Goal: Information Seeking & Learning: Learn about a topic

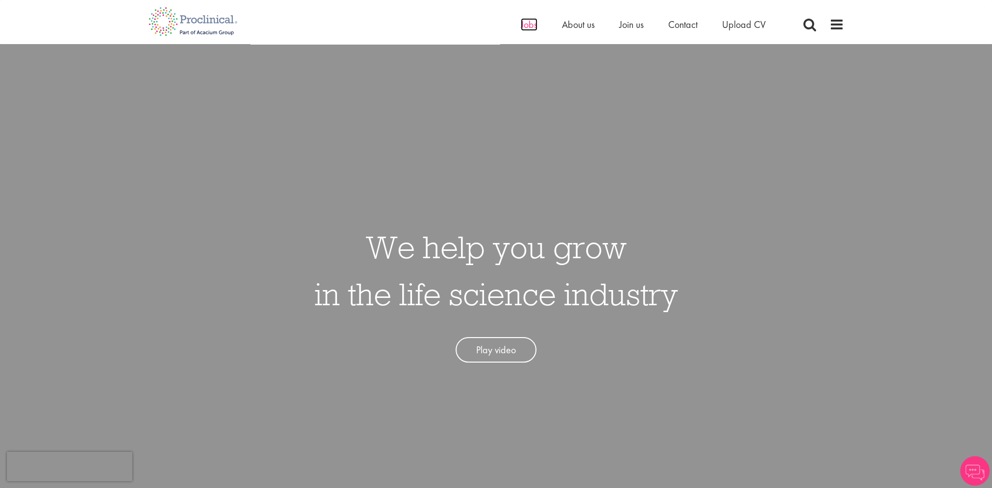
click at [522, 26] on span "Jobs" at bounding box center [529, 24] width 17 height 13
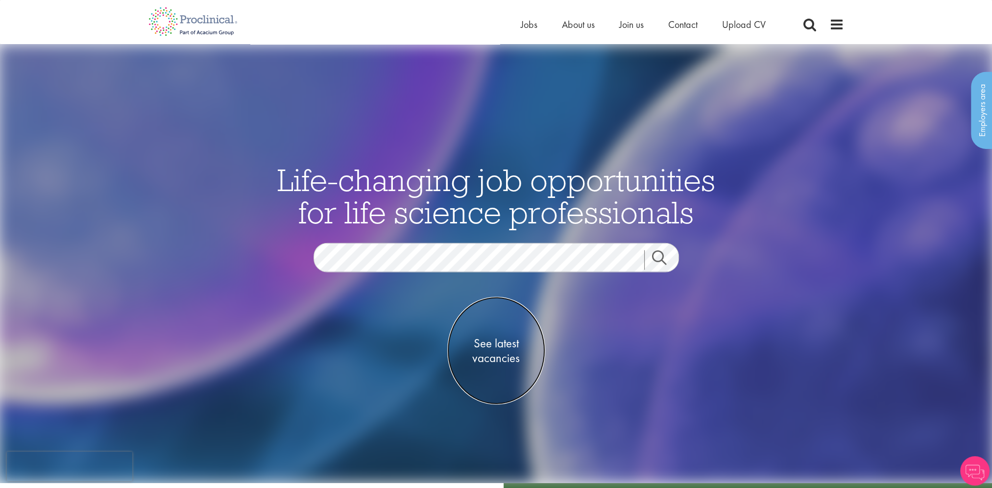
click at [490, 341] on span "See latest vacancies" at bounding box center [496, 349] width 98 height 29
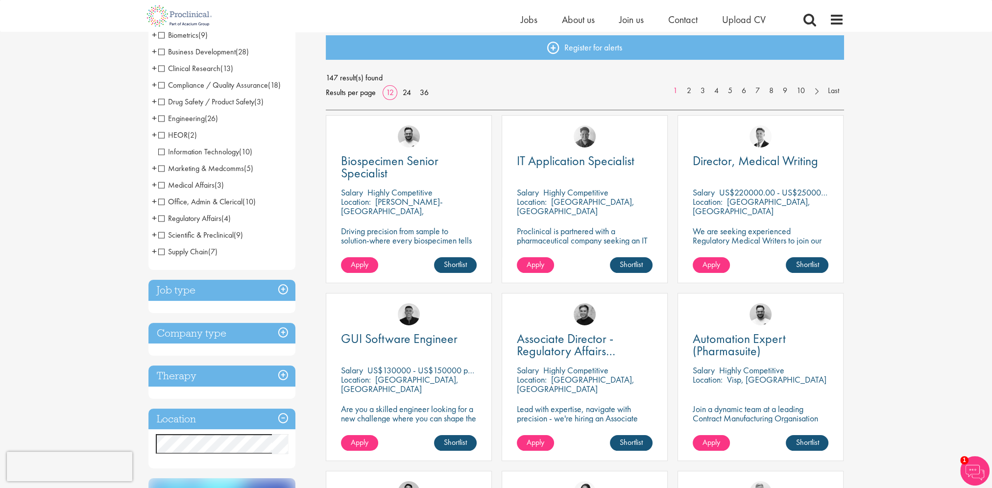
scroll to position [147, 0]
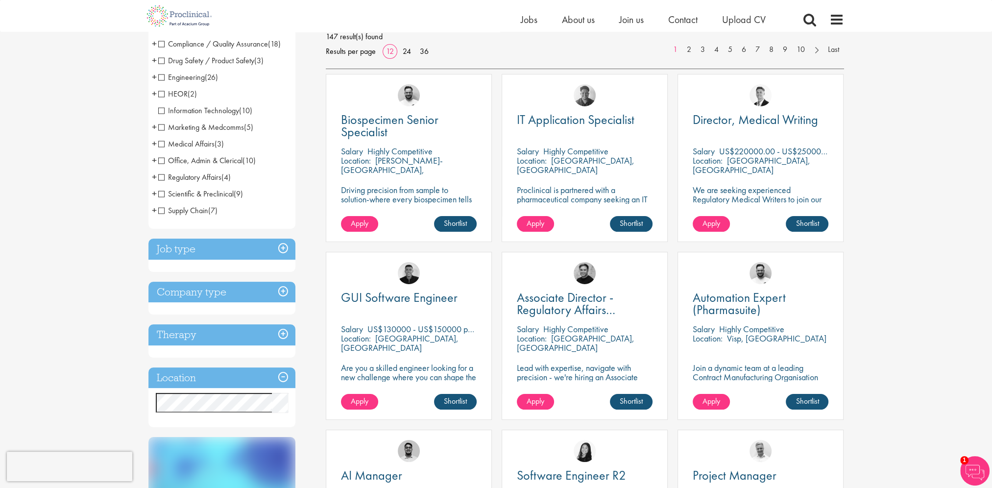
click at [280, 248] on h3 "Job type" at bounding box center [221, 248] width 147 height 21
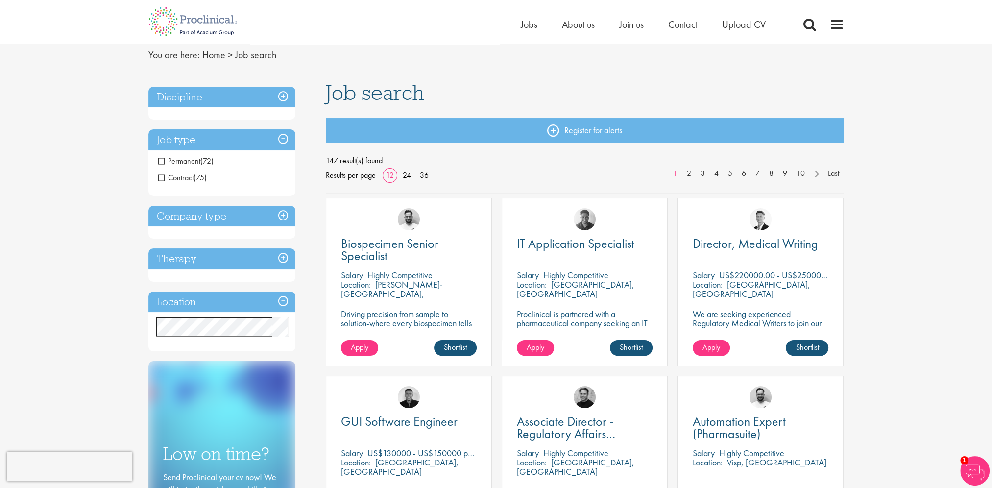
scroll to position [0, 0]
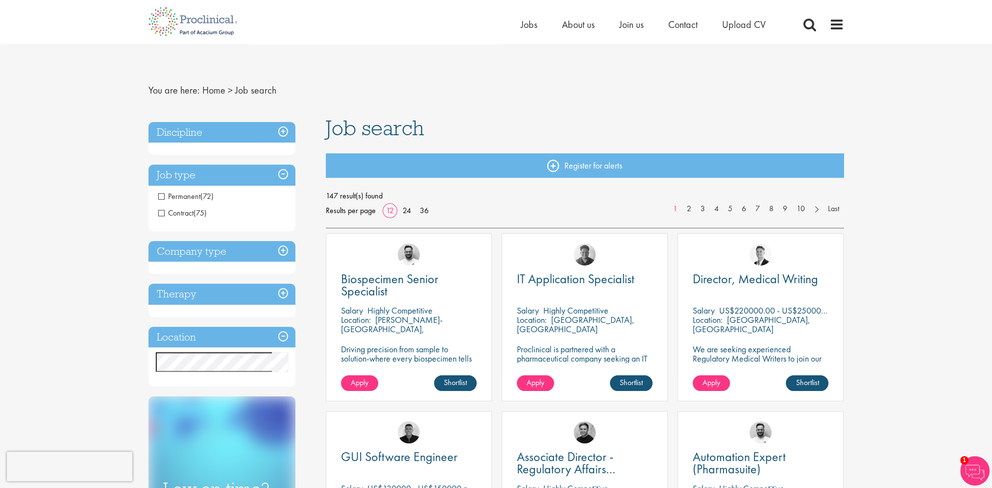
click at [281, 251] on h3 "Company type" at bounding box center [221, 251] width 147 height 21
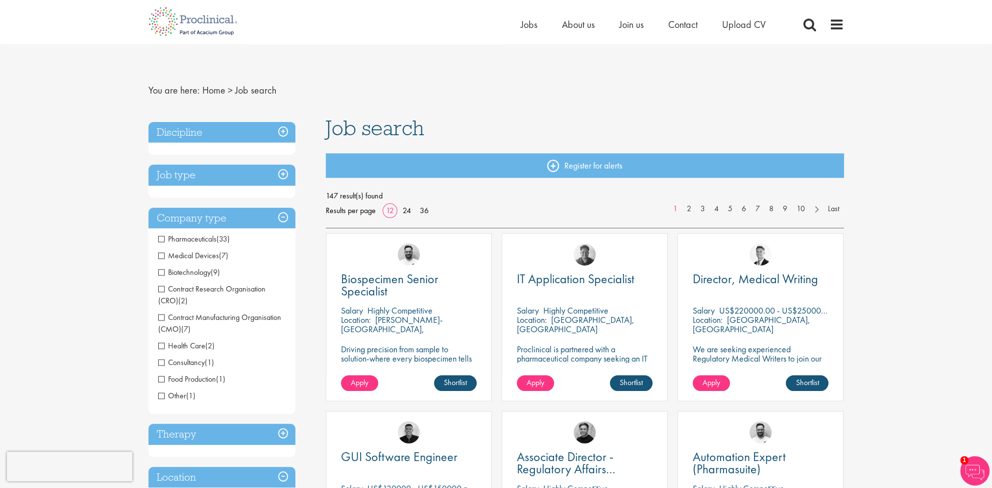
click at [162, 274] on span "Biotechnology" at bounding box center [184, 272] width 52 height 10
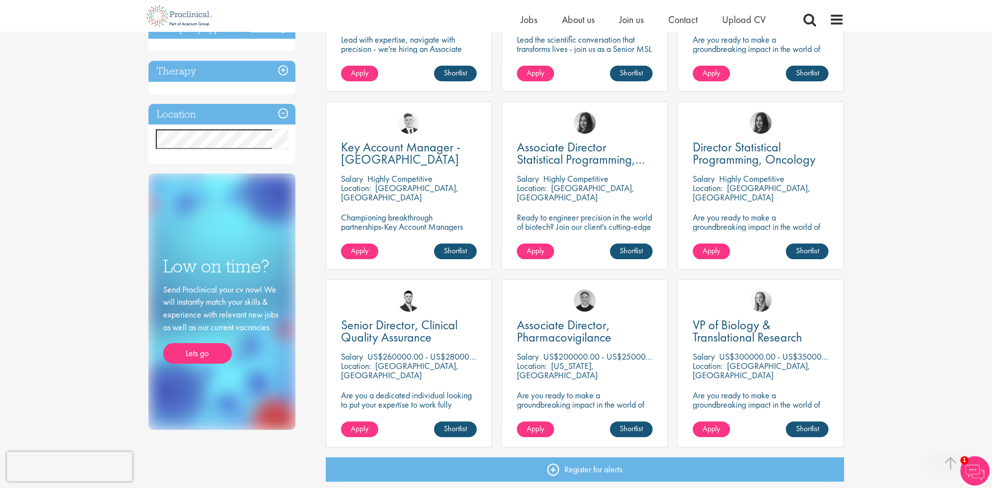
scroll to position [196, 0]
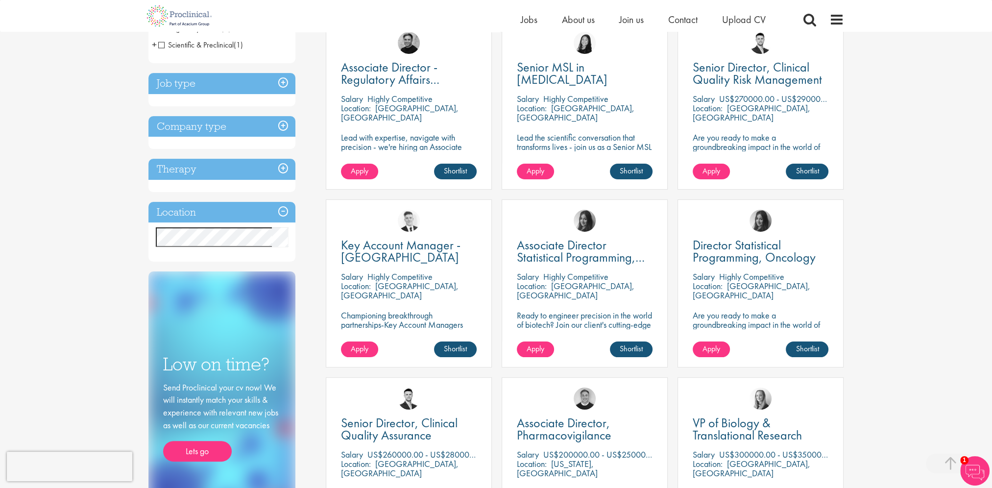
click at [285, 124] on h3 "Company type" at bounding box center [221, 126] width 147 height 21
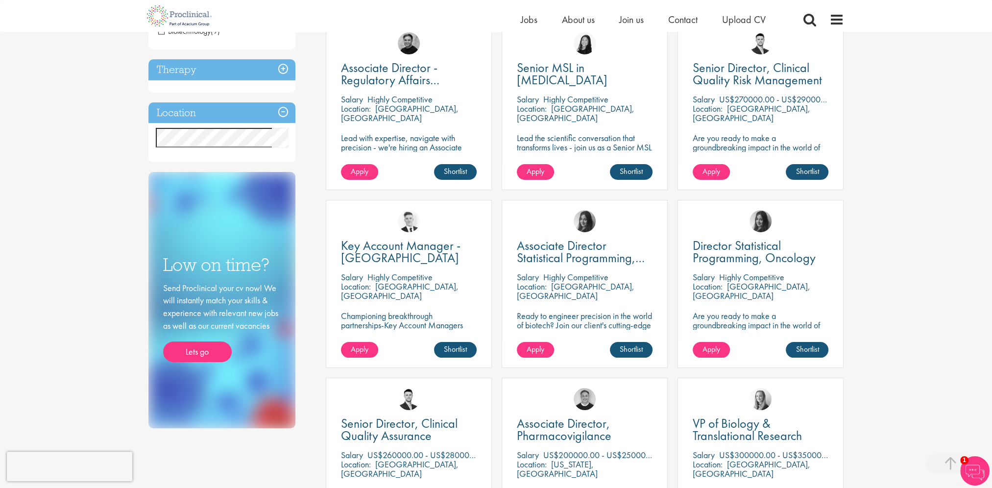
scroll to position [146, 0]
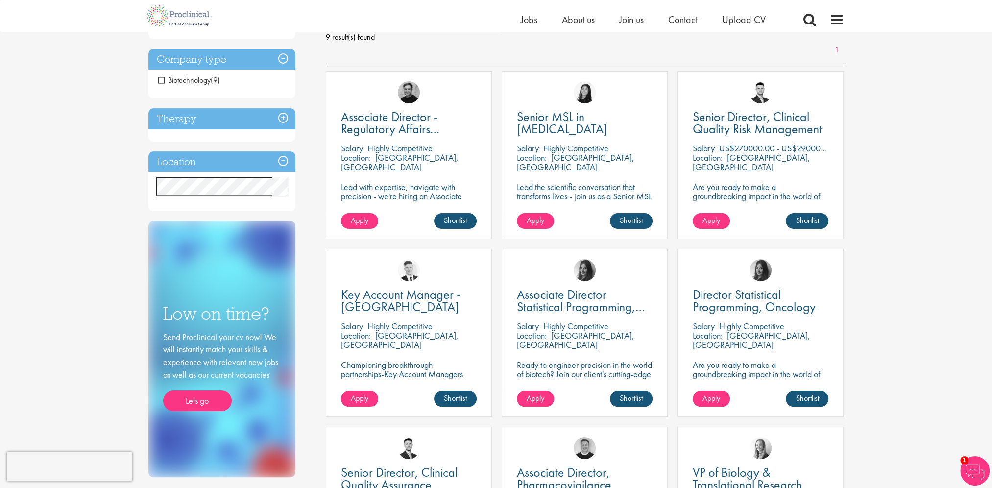
click at [282, 116] on h3 "Therapy" at bounding box center [221, 118] width 147 height 21
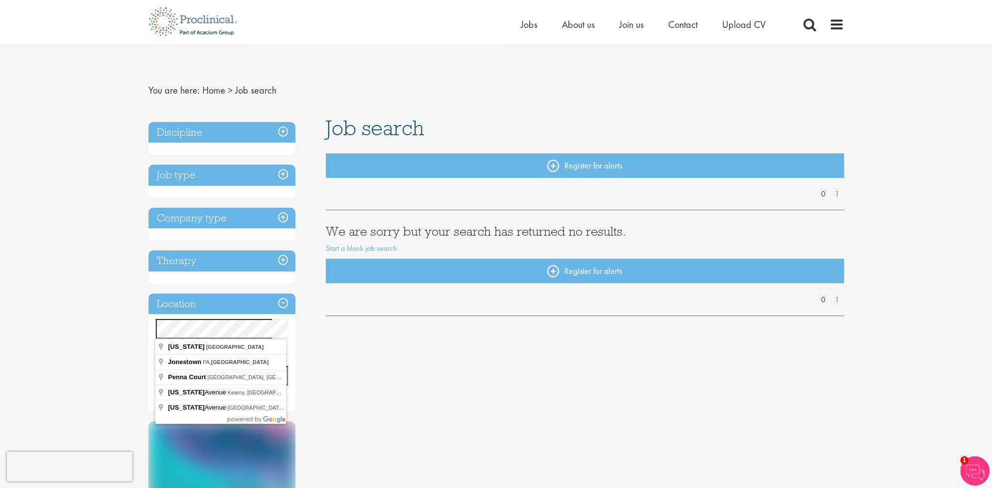
click at [146, 333] on div "You are here: Home > Job search Discipline Job type Company type Therapy Locati…" at bounding box center [496, 360] width 710 height 633
